Goal: Task Accomplishment & Management: Complete application form

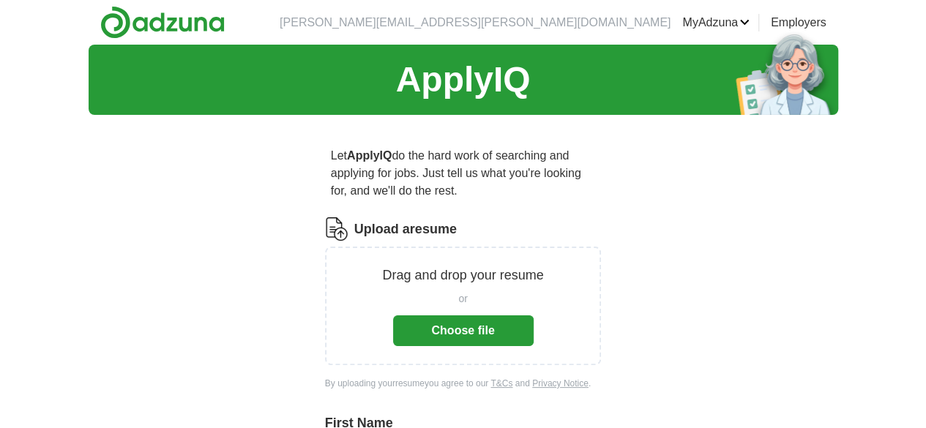
click at [457, 316] on button "Choose file" at bounding box center [463, 331] width 141 height 31
click at [469, 316] on button "Choose file" at bounding box center [463, 331] width 141 height 31
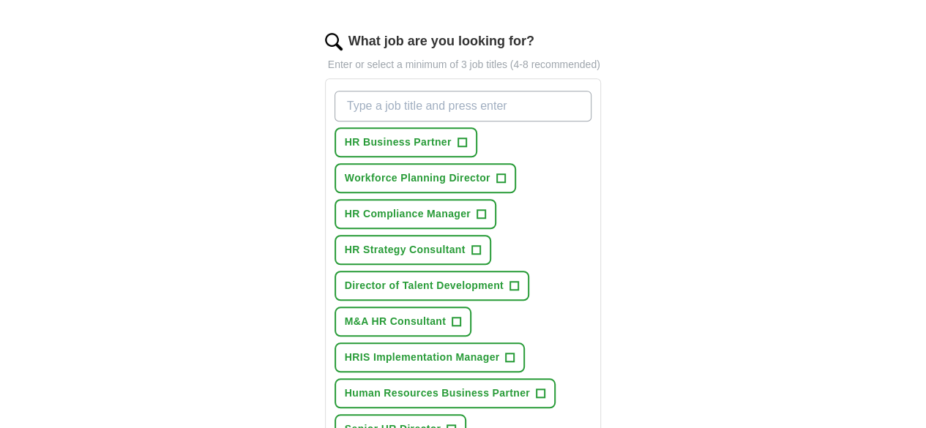
scroll to position [480, 0]
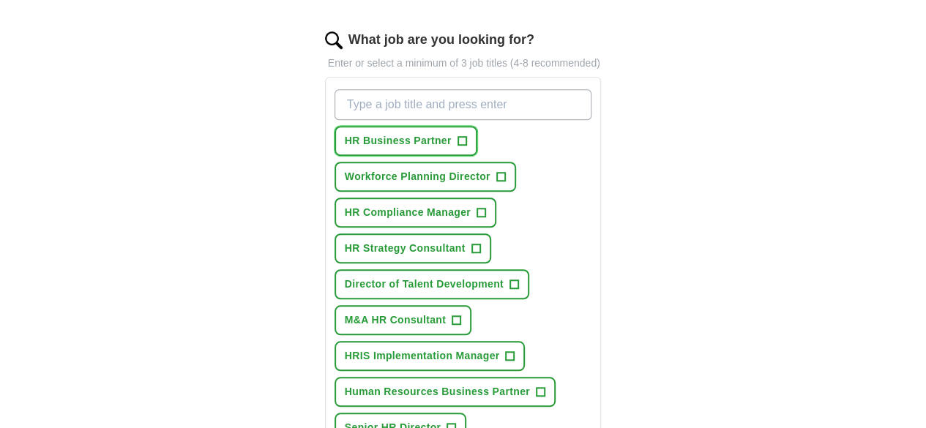
click at [458, 135] on span "+" at bounding box center [462, 141] width 9 height 12
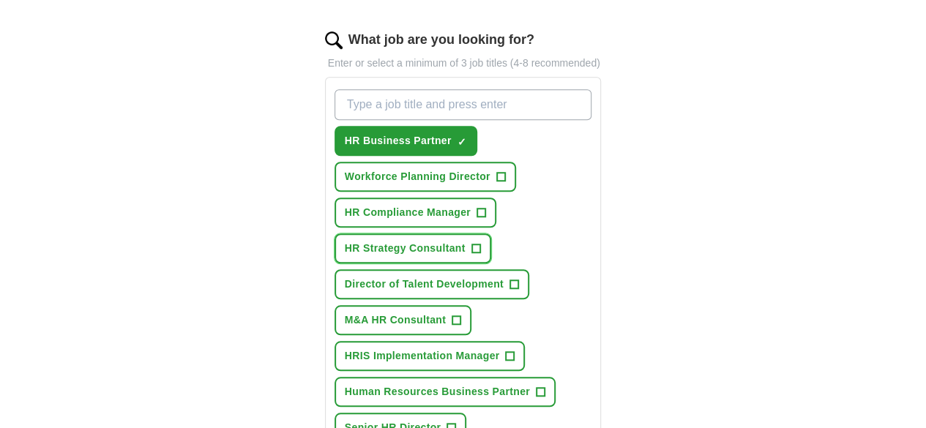
click at [466, 241] on span "HR Strategy Consultant" at bounding box center [405, 248] width 121 height 15
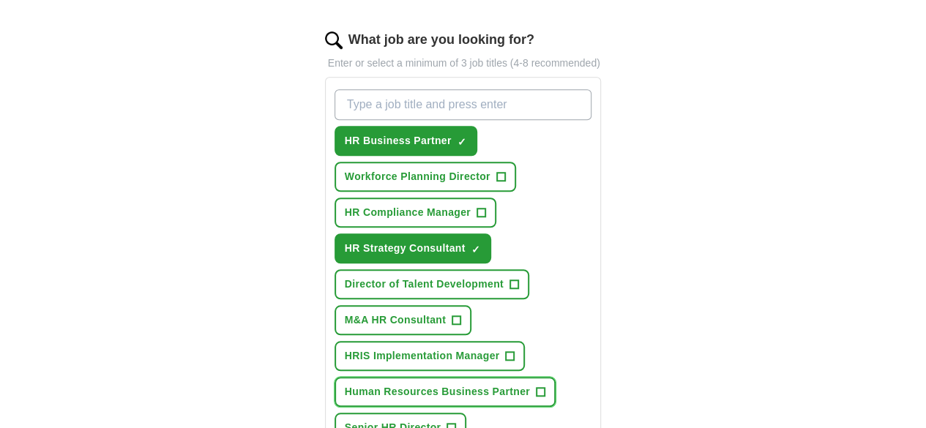
click at [536, 387] on span "+" at bounding box center [540, 393] width 9 height 12
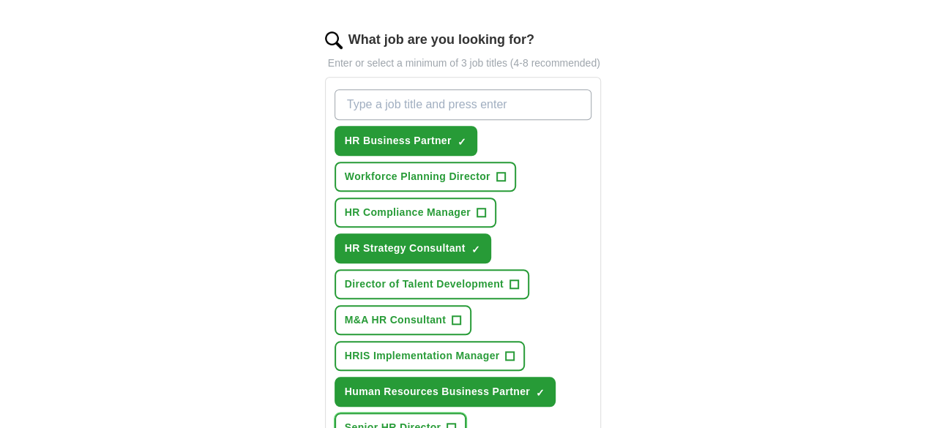
click at [394, 420] on span "Senior HR Director" at bounding box center [393, 427] width 97 height 15
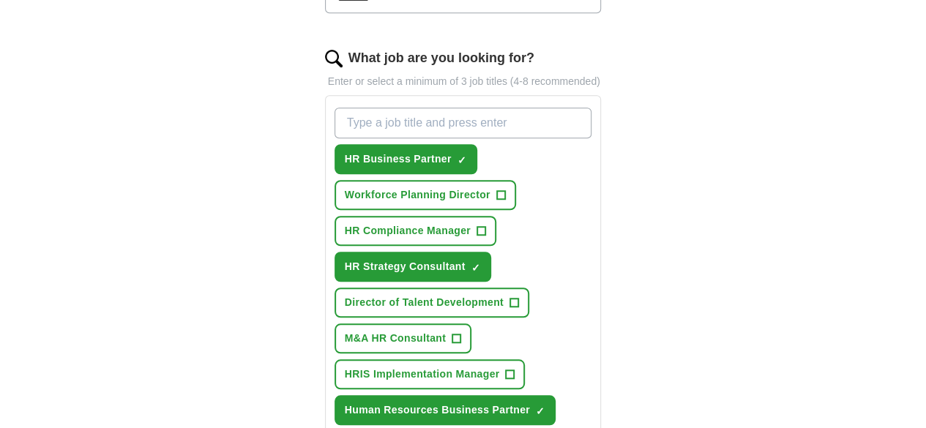
scroll to position [464, 0]
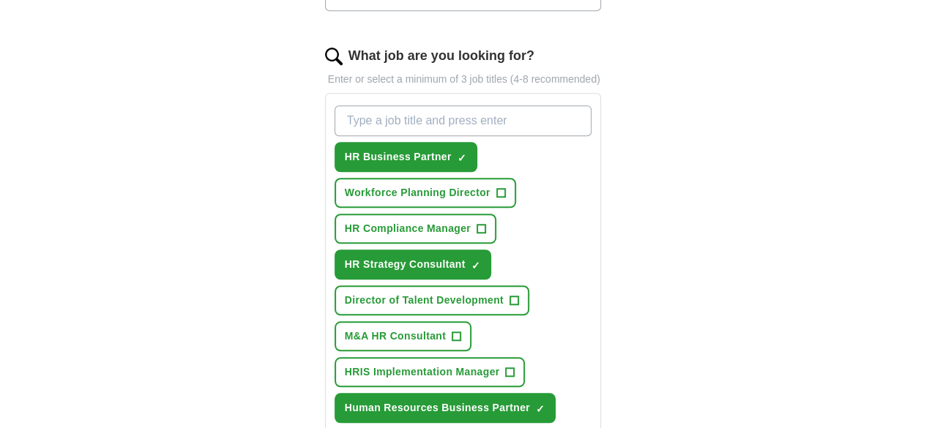
click at [494, 105] on input "What job are you looking for?" at bounding box center [464, 120] width 258 height 31
type input "human resource manager"
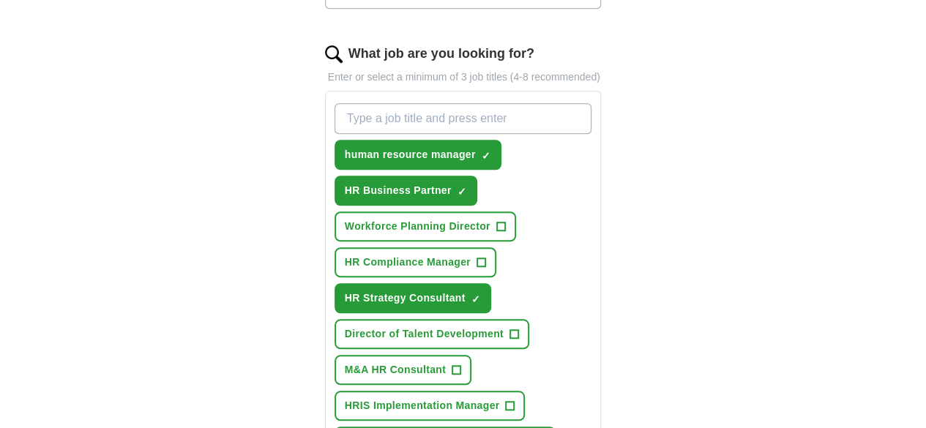
scroll to position [467, 0]
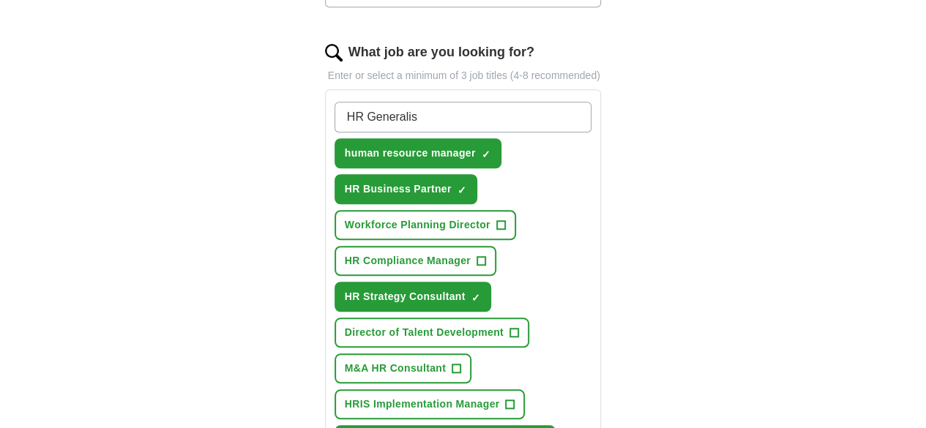
type input "HR Generalist"
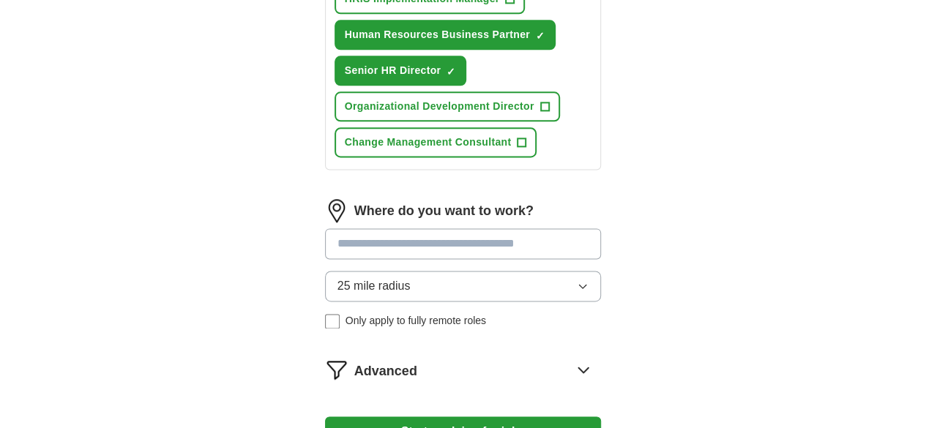
scroll to position [912, 0]
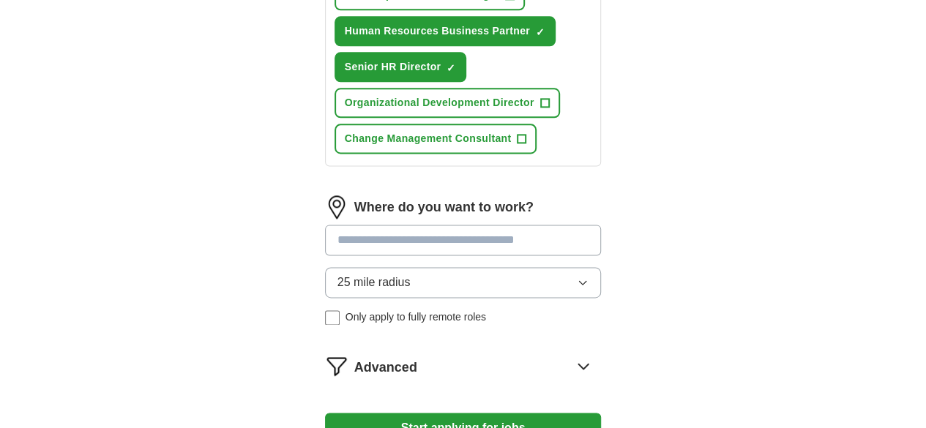
click at [340, 225] on input at bounding box center [463, 240] width 277 height 31
type input "*"
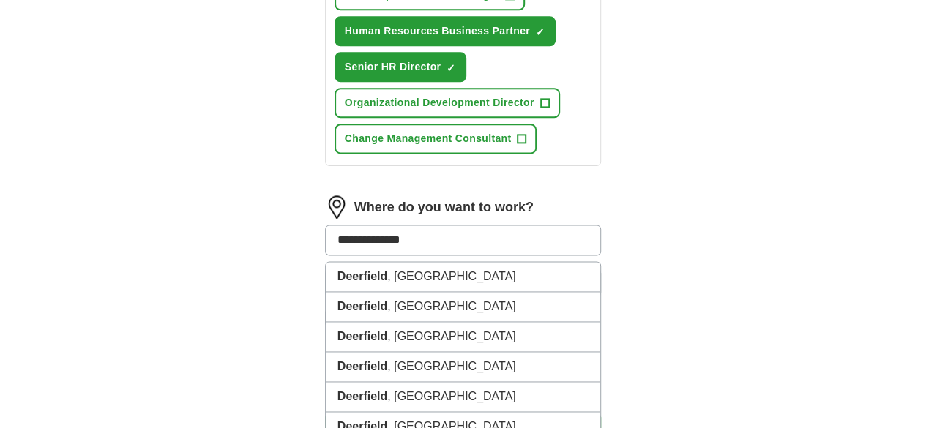
type input "**********"
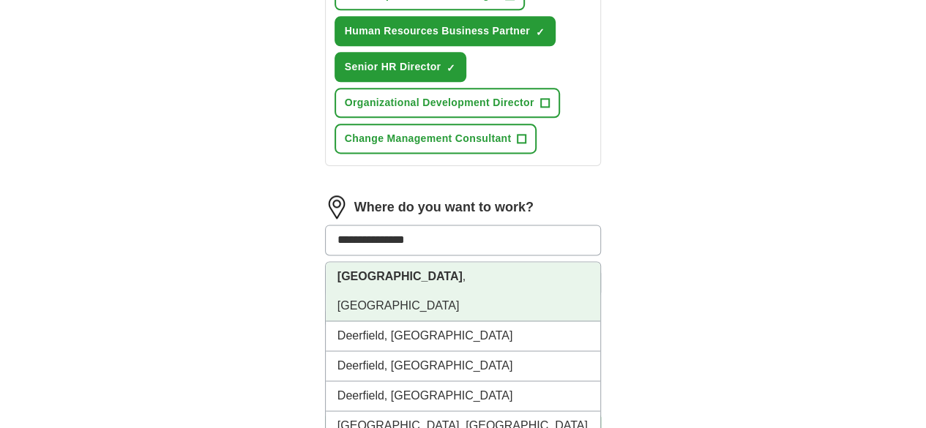
click at [360, 270] on strong "[GEOGRAPHIC_DATA]" at bounding box center [400, 276] width 125 height 12
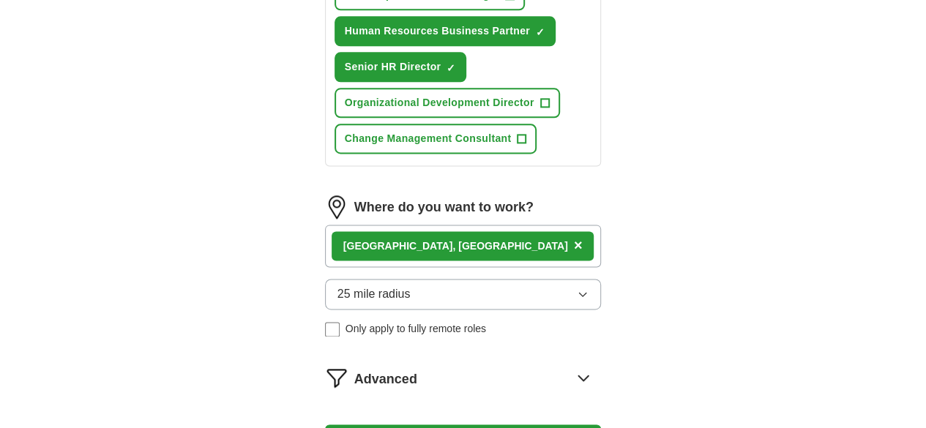
click at [595, 366] on icon at bounding box center [583, 377] width 23 height 23
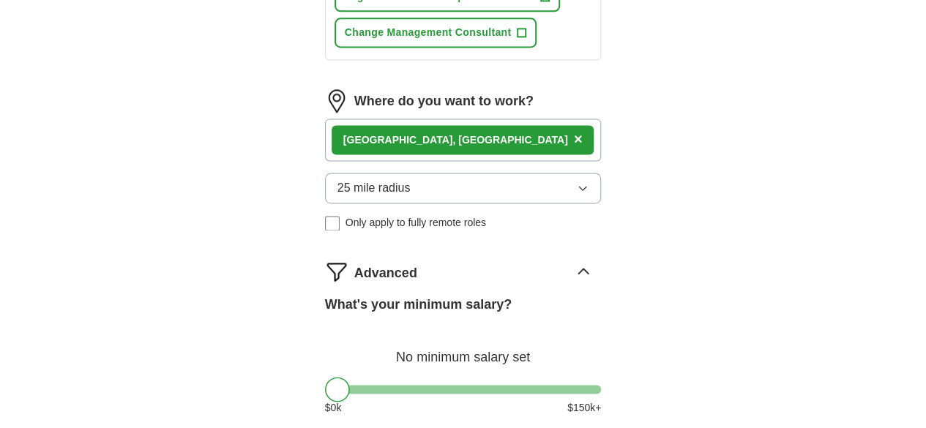
scroll to position [1028, 0]
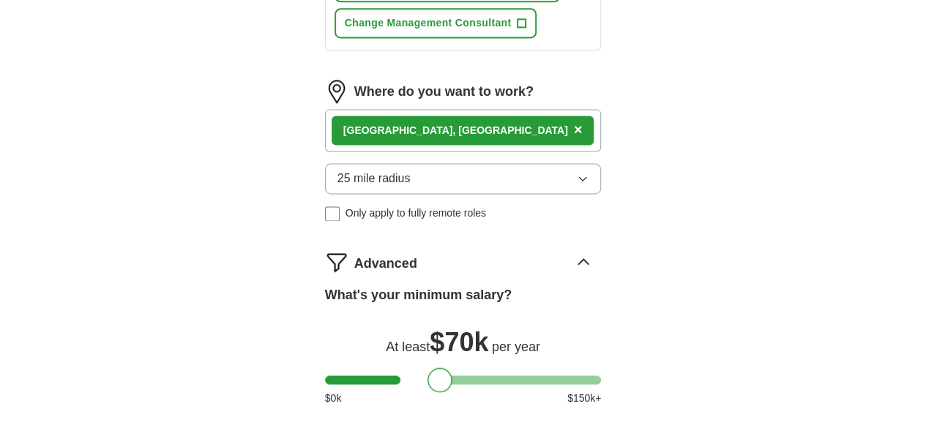
drag, startPoint x: 311, startPoint y: 285, endPoint x: 414, endPoint y: 303, distance: 104.9
click at [414, 303] on div "What's your minimum salary? At least $ 70k per year $ 0 k $ 150 k+" at bounding box center [463, 352] width 277 height 132
select select "**"
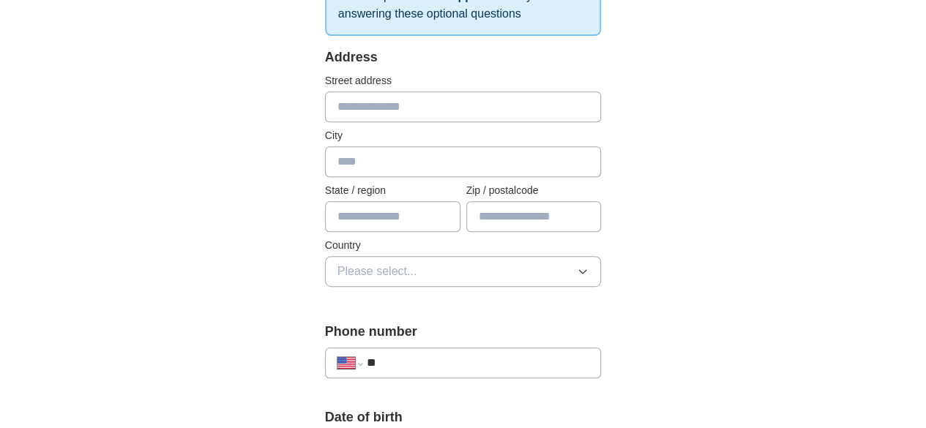
scroll to position [290, 0]
click at [366, 159] on input "text" at bounding box center [463, 160] width 277 height 31
type input "**********"
type input "**"
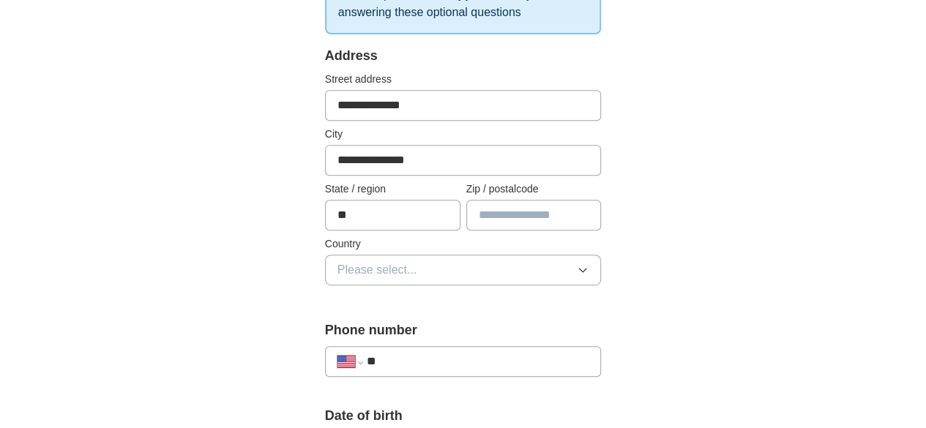
type input "*****"
drag, startPoint x: 393, startPoint y: 110, endPoint x: 248, endPoint y: 97, distance: 145.5
click at [565, 272] on button "Please select..." at bounding box center [463, 270] width 277 height 31
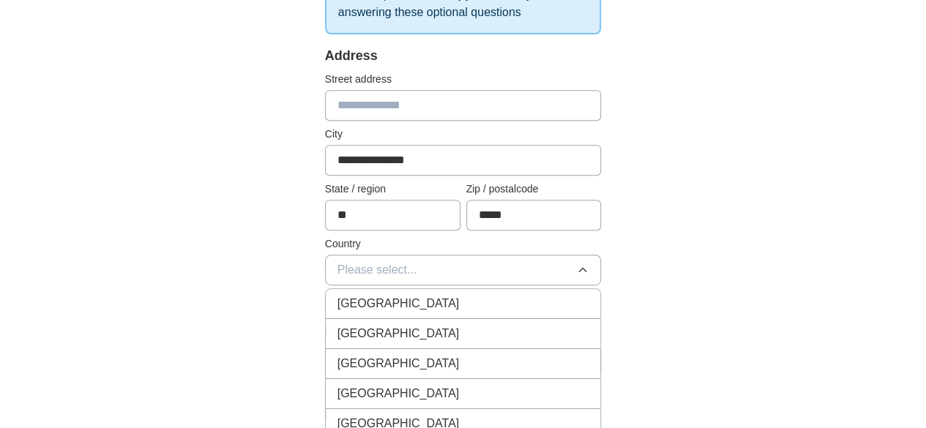
click at [565, 272] on button "Please select..." at bounding box center [463, 270] width 277 height 31
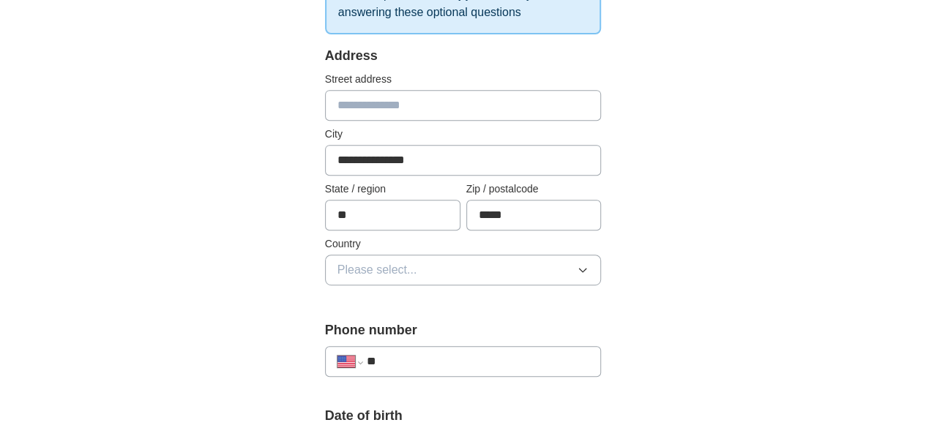
click at [565, 272] on button "Please select..." at bounding box center [463, 270] width 277 height 31
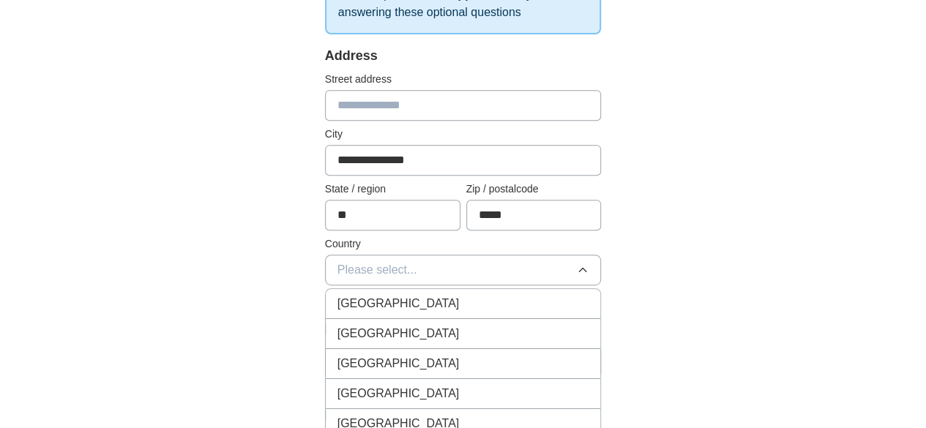
click at [545, 325] on div "[GEOGRAPHIC_DATA]" at bounding box center [464, 334] width 252 height 18
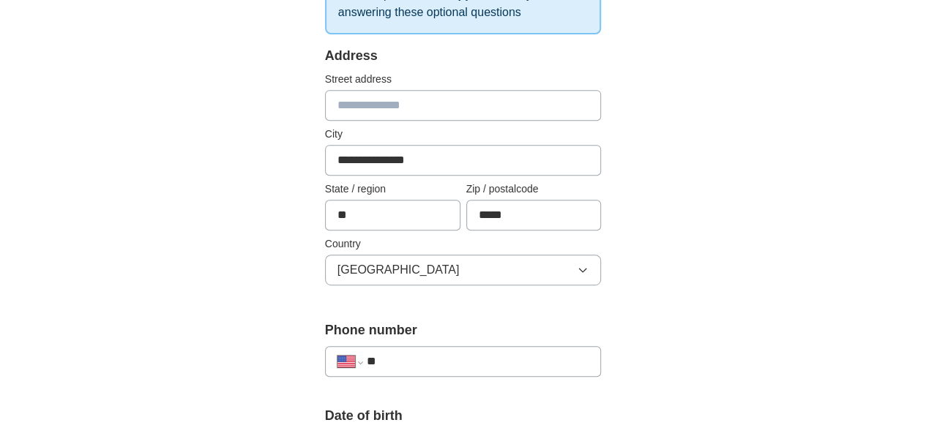
click at [510, 353] on input "**" at bounding box center [478, 362] width 223 height 18
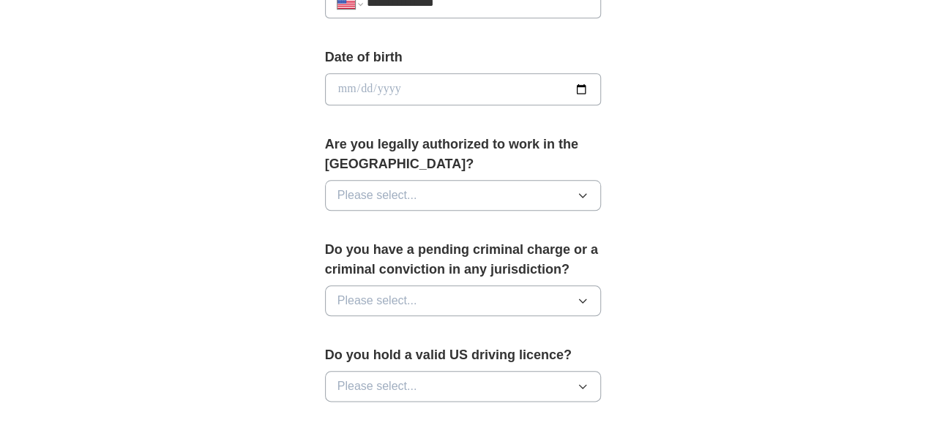
scroll to position [650, 0]
type input "**********"
click at [428, 179] on button "Please select..." at bounding box center [463, 194] width 277 height 31
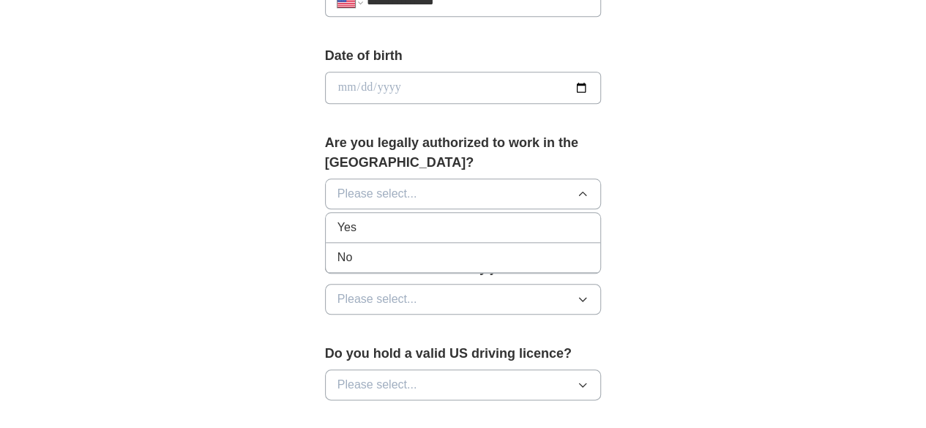
click at [420, 219] on div "Yes" at bounding box center [464, 228] width 252 height 18
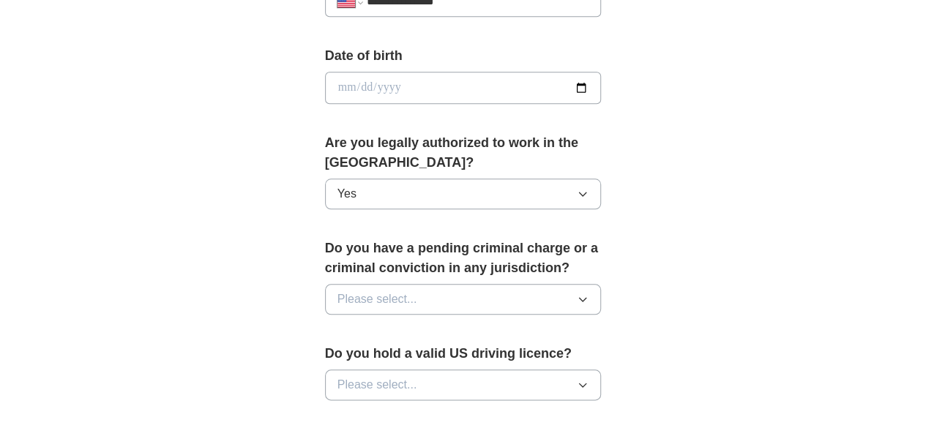
click at [398, 284] on button "Please select..." at bounding box center [463, 299] width 277 height 31
click at [385, 354] on div "No" at bounding box center [464, 363] width 252 height 18
click at [396, 370] on button "Please select..." at bounding box center [463, 385] width 277 height 31
click at [394, 410] on div "Yes" at bounding box center [464, 419] width 252 height 18
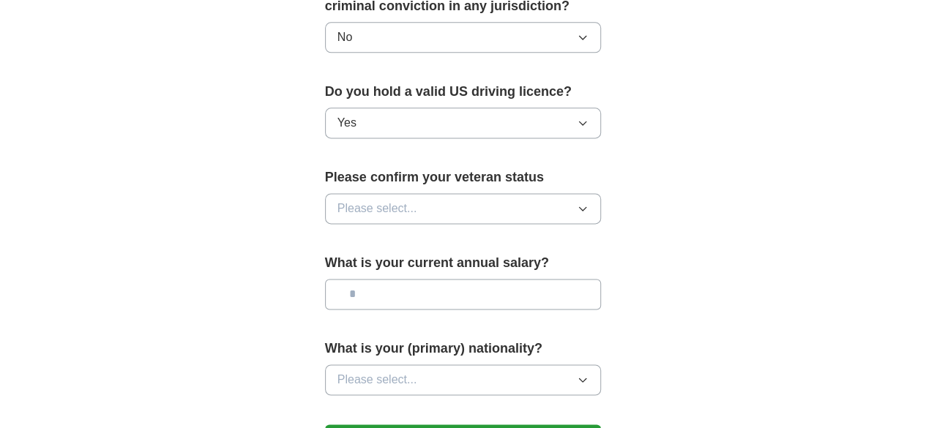
scroll to position [939, 0]
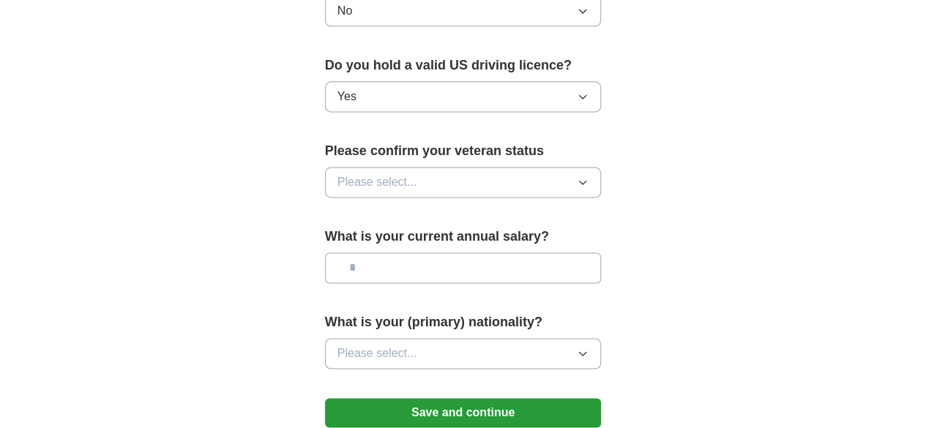
click at [426, 167] on button "Please select..." at bounding box center [463, 182] width 277 height 31
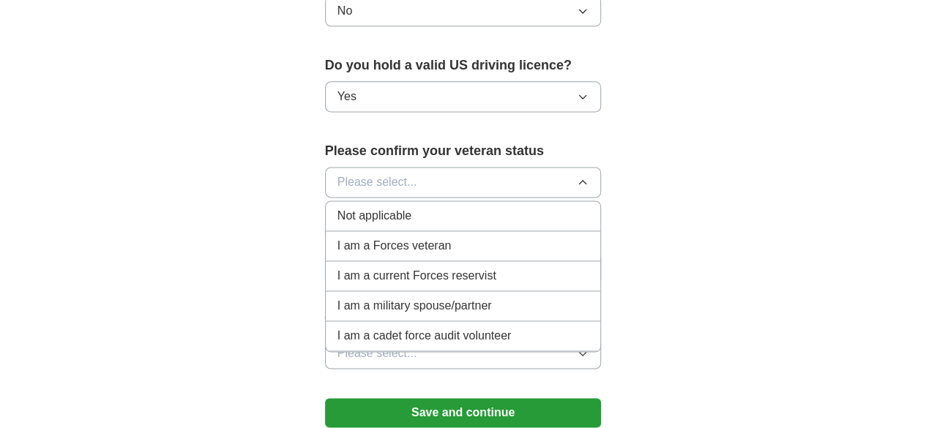
click at [375, 207] on span "Not applicable" at bounding box center [375, 216] width 74 height 18
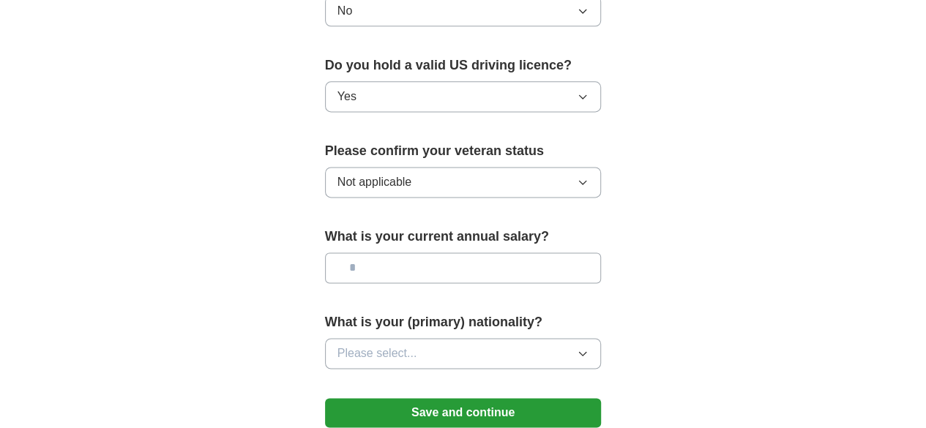
click at [359, 345] on span "Please select..." at bounding box center [378, 354] width 80 height 18
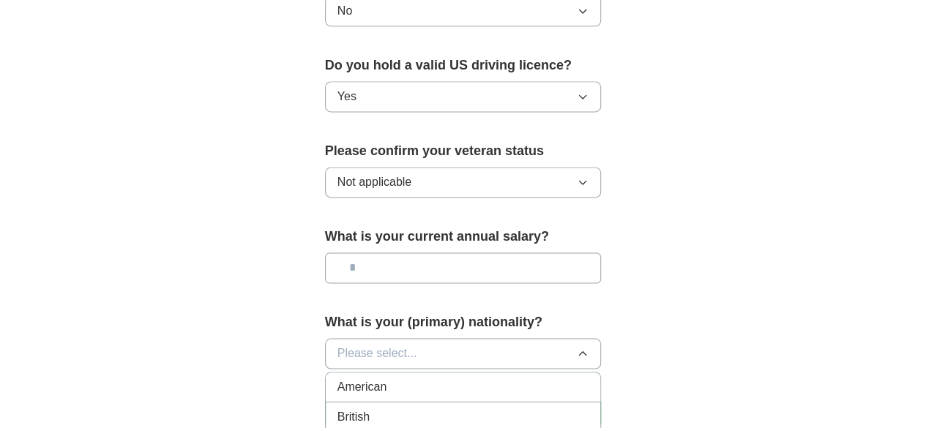
click at [353, 379] on div "American" at bounding box center [464, 388] width 252 height 18
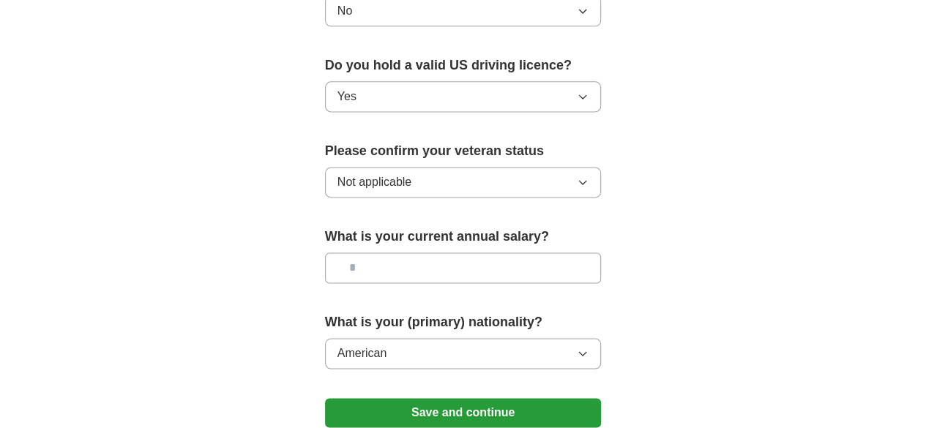
click at [485, 398] on button "Save and continue" at bounding box center [463, 412] width 277 height 29
